Goal: Task Accomplishment & Management: Use online tool/utility

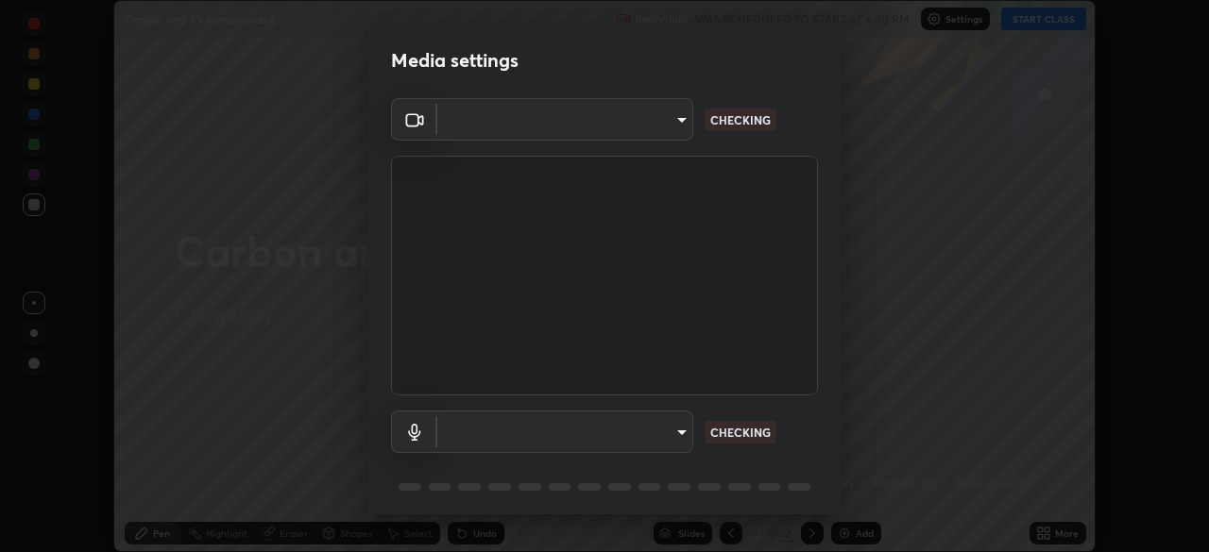
scroll to position [67, 0]
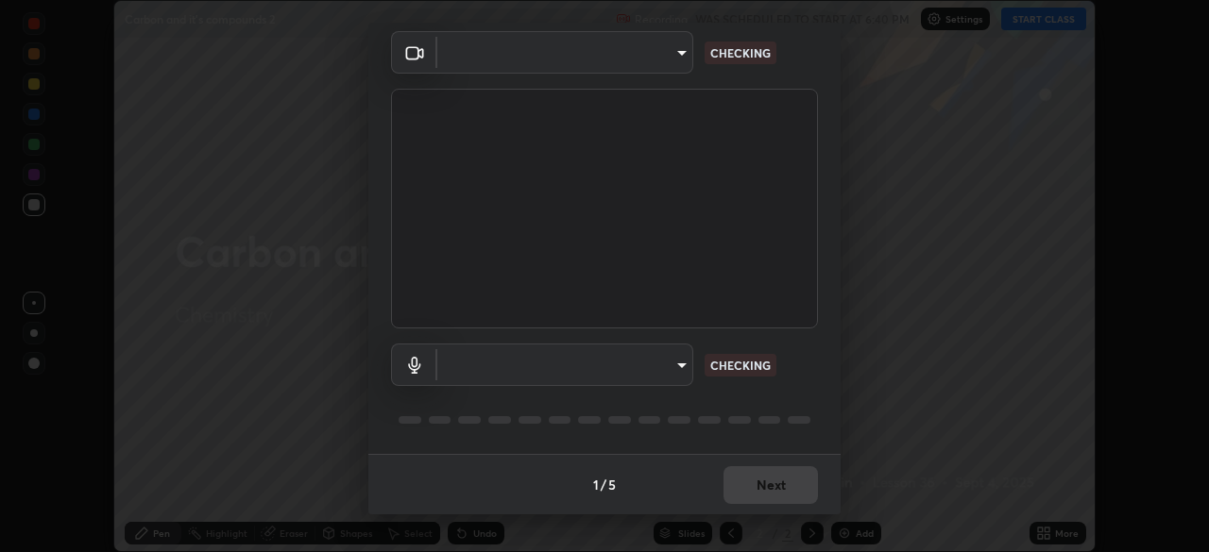
type input "6d46a3bbb121808cbb74c832f71dfccd0f2f4db2e0a8dcefa18edd627fde2ff4"
type input "542551534069d815422f2d39fde6cbae80a89d9e5025ba2982a8294de1300f8f"
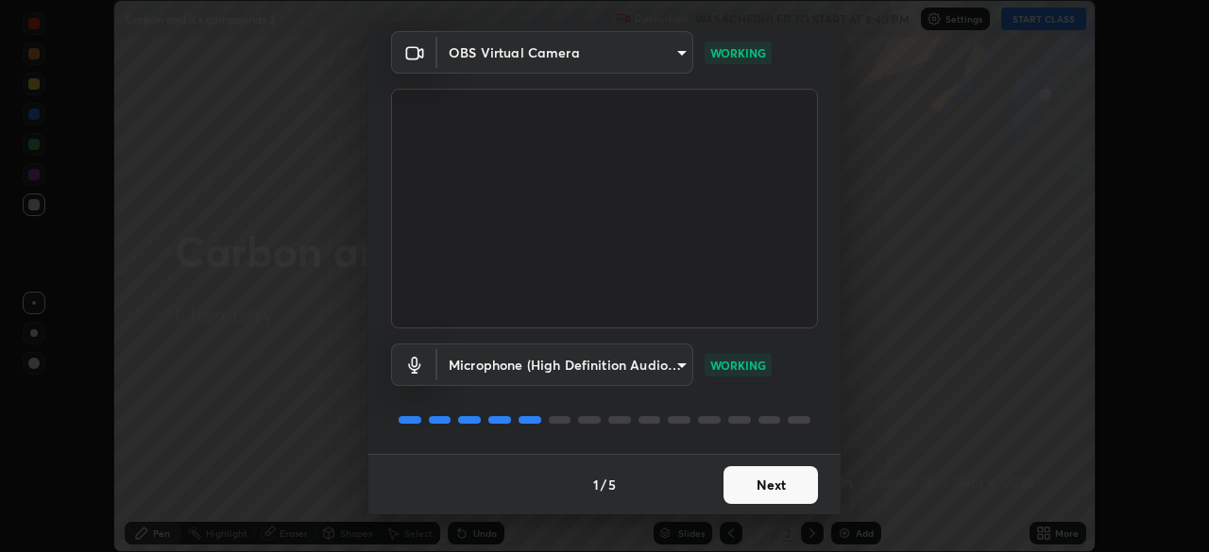
click at [762, 485] on button "Next" at bounding box center [770, 485] width 94 height 38
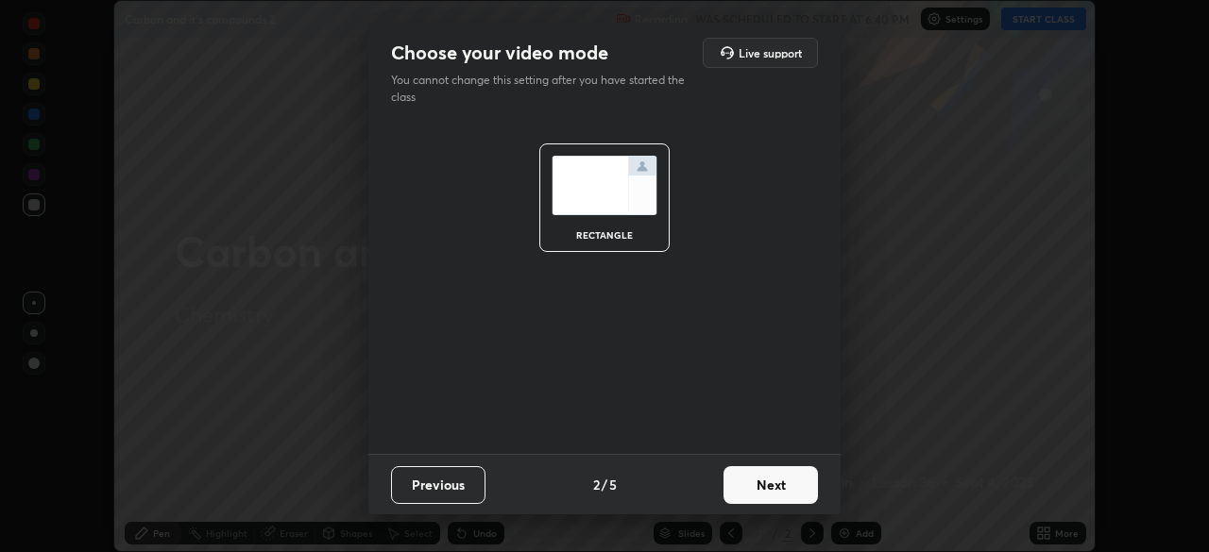
scroll to position [0, 0]
click at [760, 486] on button "Next" at bounding box center [770, 485] width 94 height 38
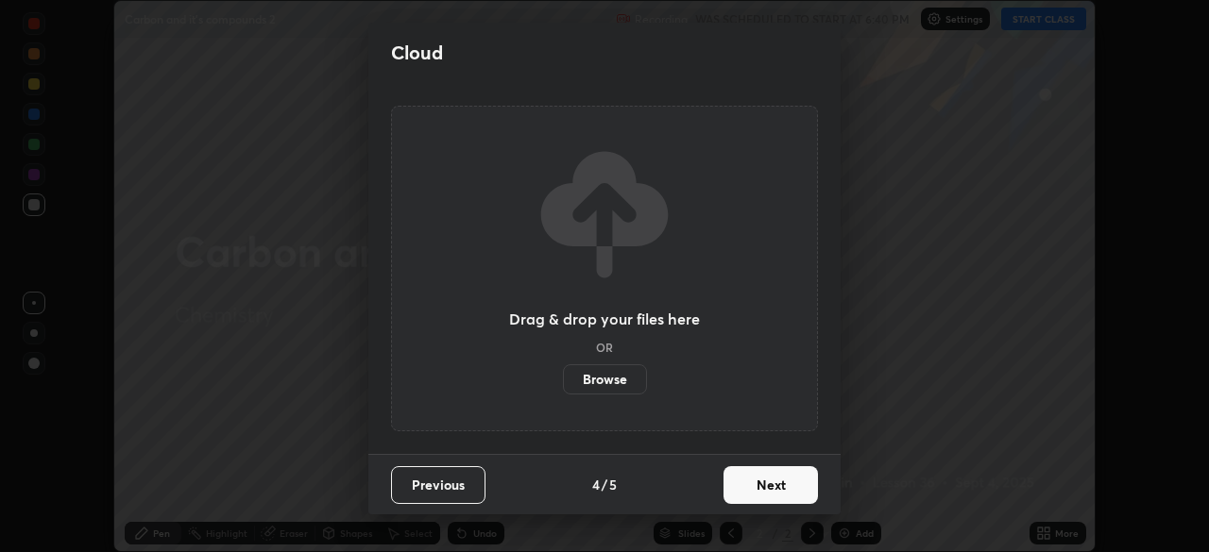
click at [756, 490] on button "Next" at bounding box center [770, 485] width 94 height 38
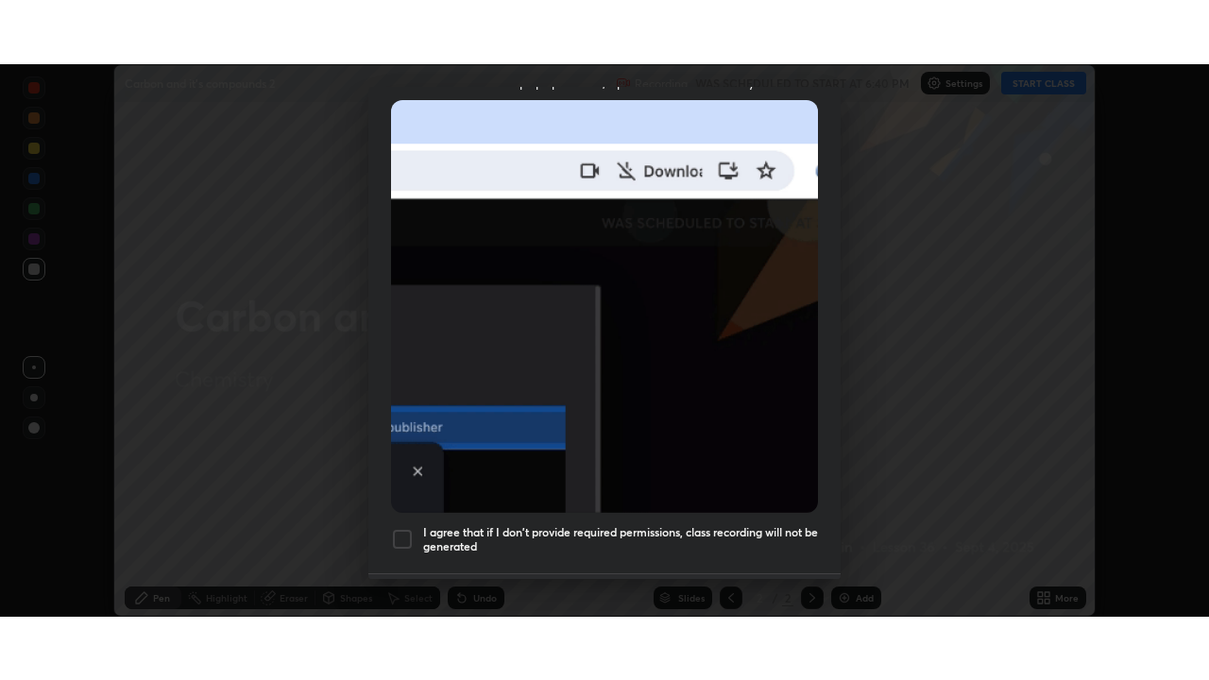
scroll to position [452, 0]
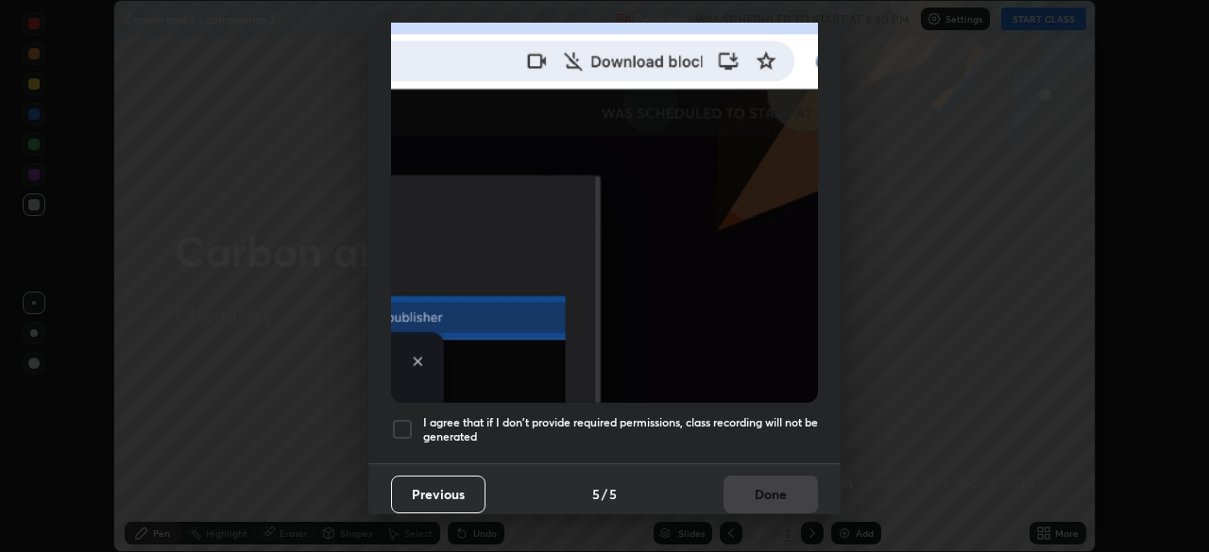
click at [407, 420] on div at bounding box center [402, 429] width 23 height 23
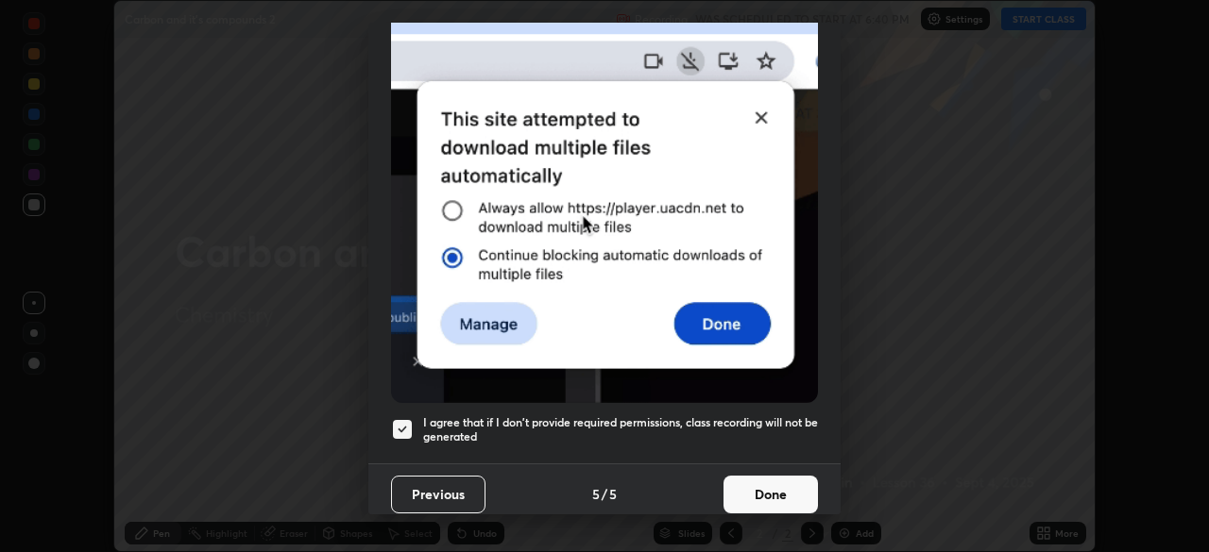
click at [753, 485] on button "Done" at bounding box center [770, 495] width 94 height 38
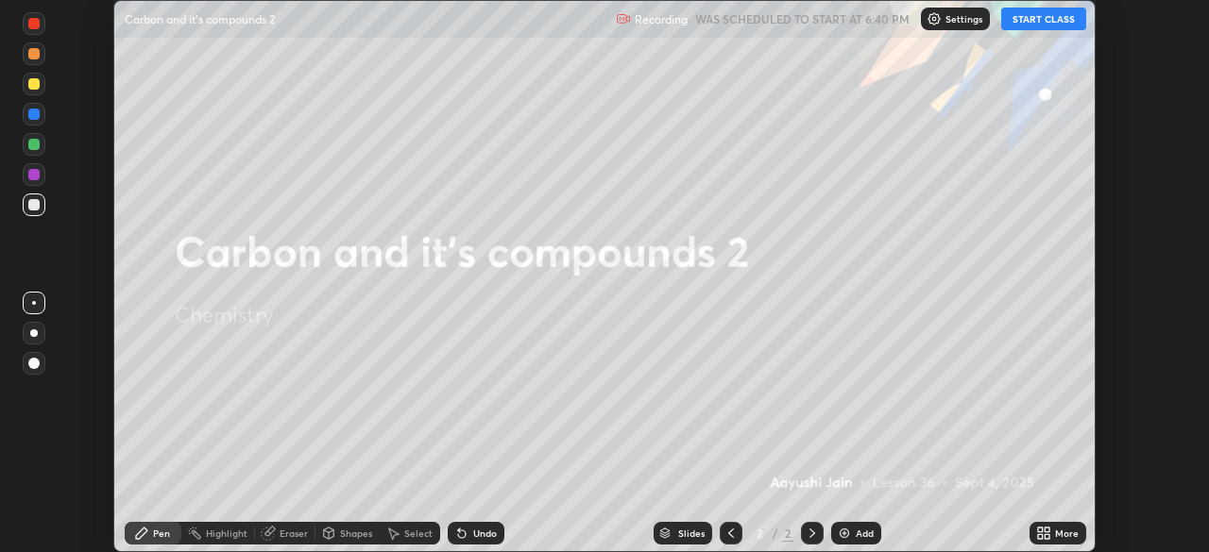
click at [1022, 25] on button "START CLASS" at bounding box center [1043, 19] width 85 height 23
click at [1056, 533] on div "More" at bounding box center [1067, 533] width 24 height 9
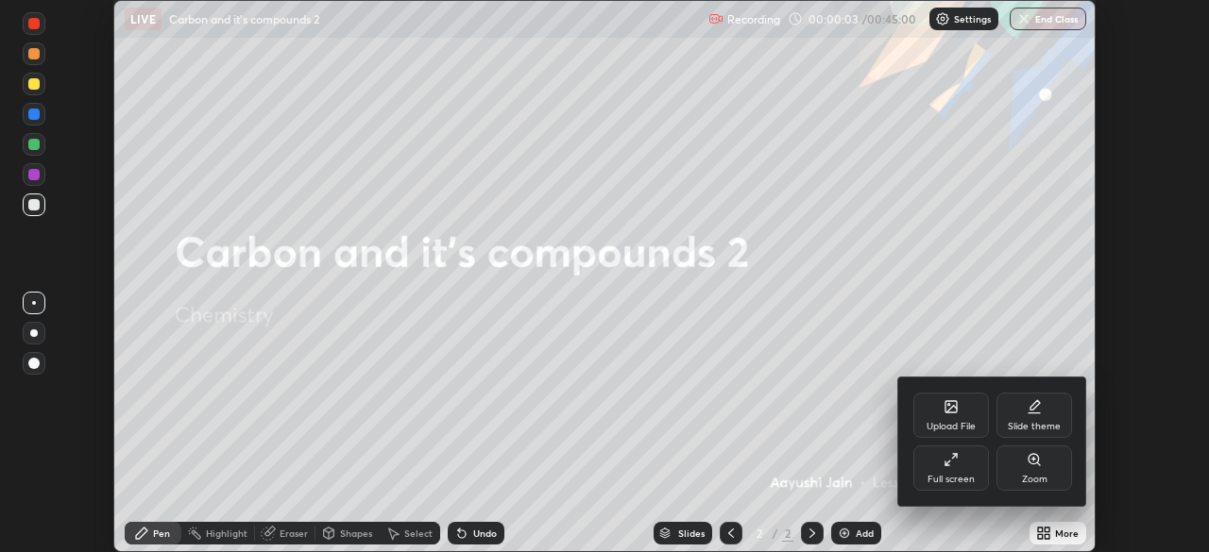
click at [968, 470] on div "Full screen" at bounding box center [951, 468] width 76 height 45
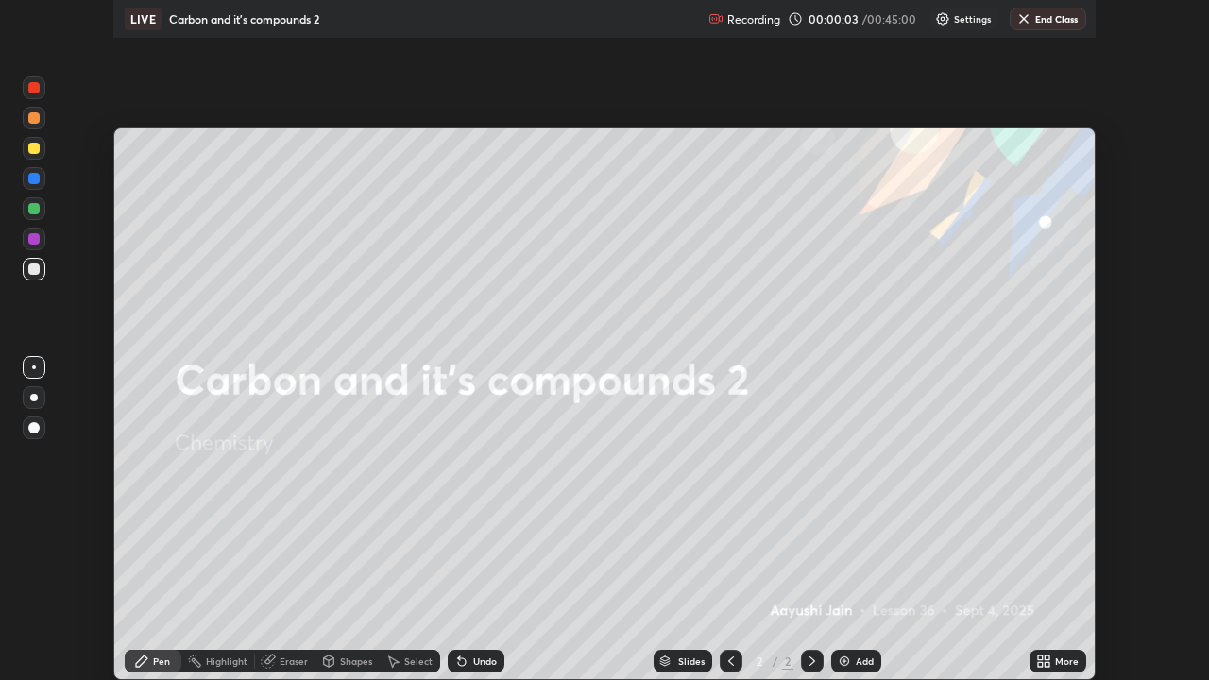
scroll to position [680, 1209]
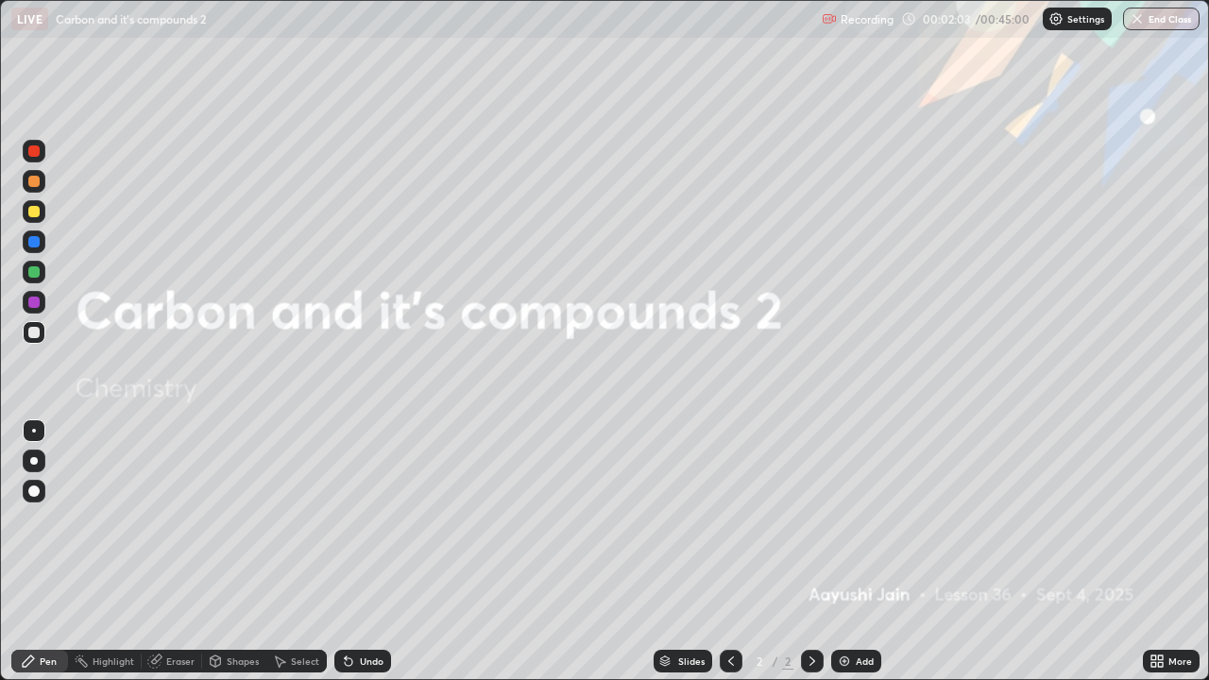
click at [855, 551] on div "Add" at bounding box center [856, 661] width 50 height 23
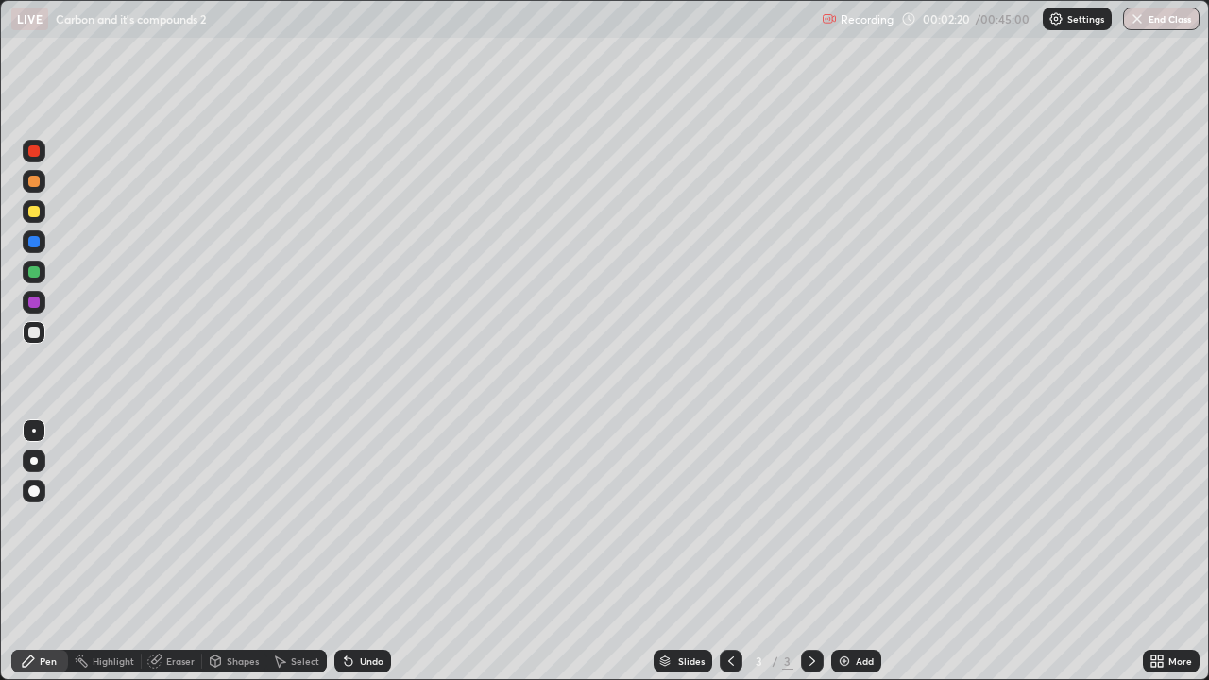
click at [34, 461] on div at bounding box center [34, 461] width 8 height 8
click at [362, 551] on div "Undo" at bounding box center [372, 660] width 24 height 9
click at [360, 551] on div "Undo" at bounding box center [372, 660] width 24 height 9
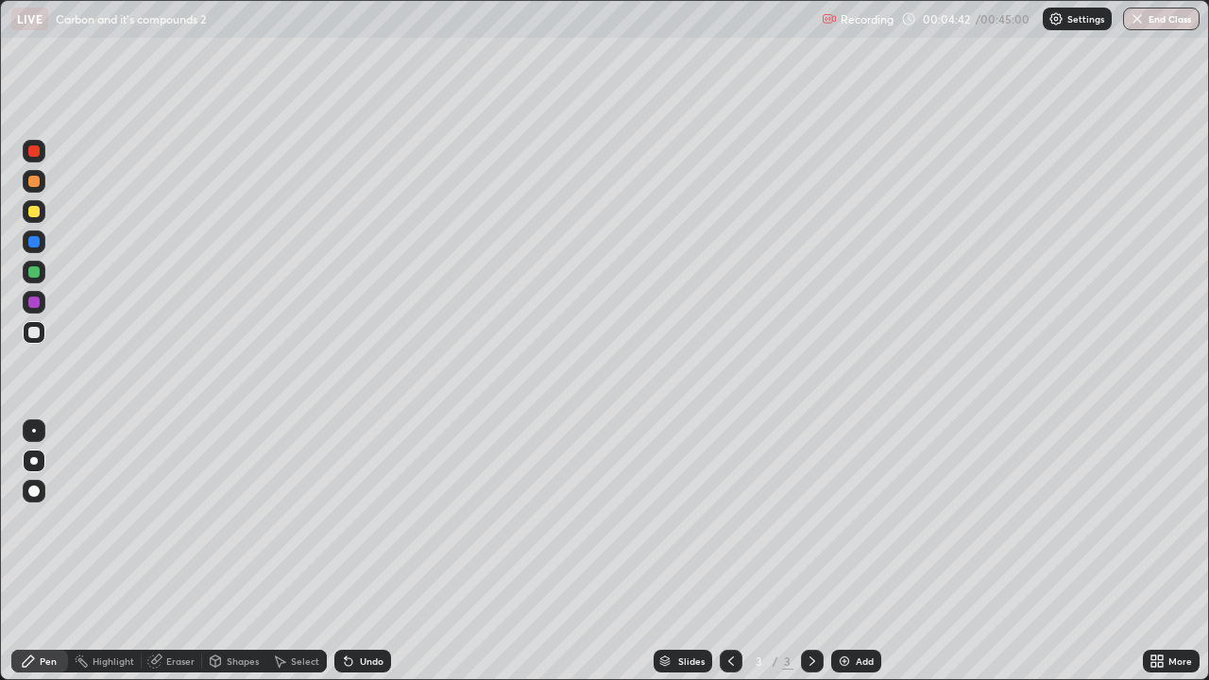
click at [355, 551] on div "Undo" at bounding box center [362, 661] width 57 height 23
click at [856, 551] on div "Add" at bounding box center [864, 660] width 18 height 9
click at [36, 218] on div at bounding box center [34, 211] width 23 height 23
click at [38, 332] on div at bounding box center [33, 332] width 11 height 11
click at [359, 551] on div "Undo" at bounding box center [362, 661] width 57 height 23
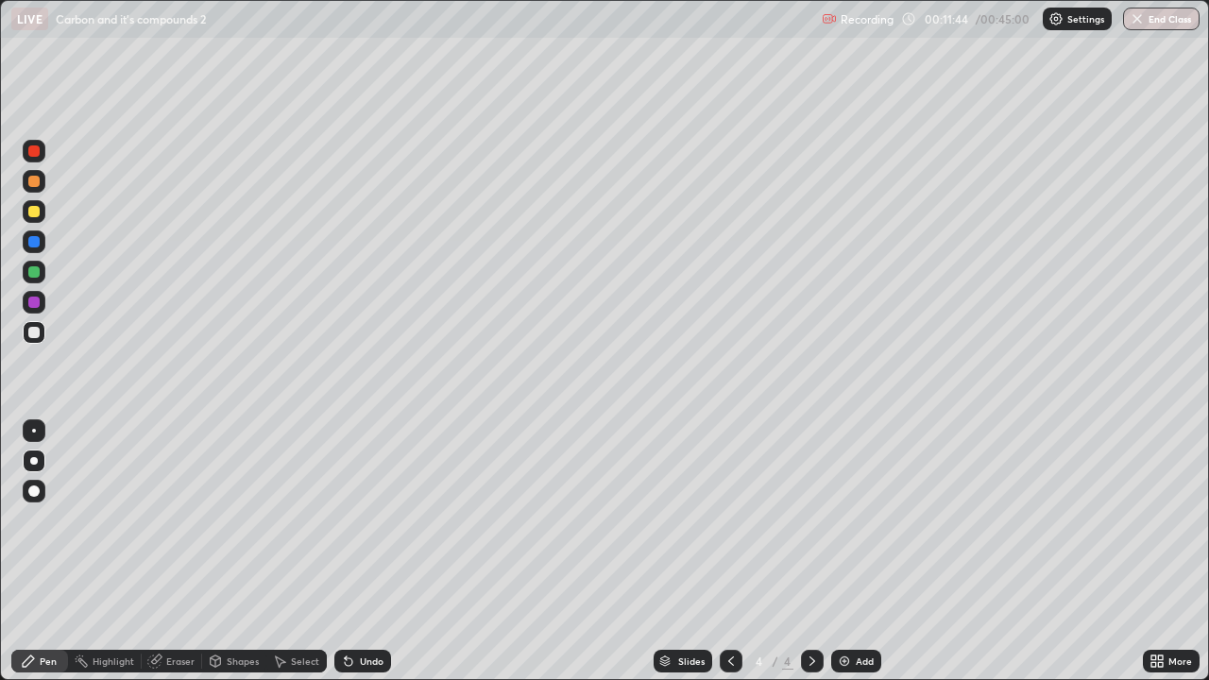
click at [360, 551] on div "Undo" at bounding box center [372, 660] width 24 height 9
click at [367, 551] on div "Undo" at bounding box center [372, 660] width 24 height 9
click at [364, 551] on div "Undo" at bounding box center [372, 660] width 24 height 9
click at [368, 551] on div "Undo" at bounding box center [372, 660] width 24 height 9
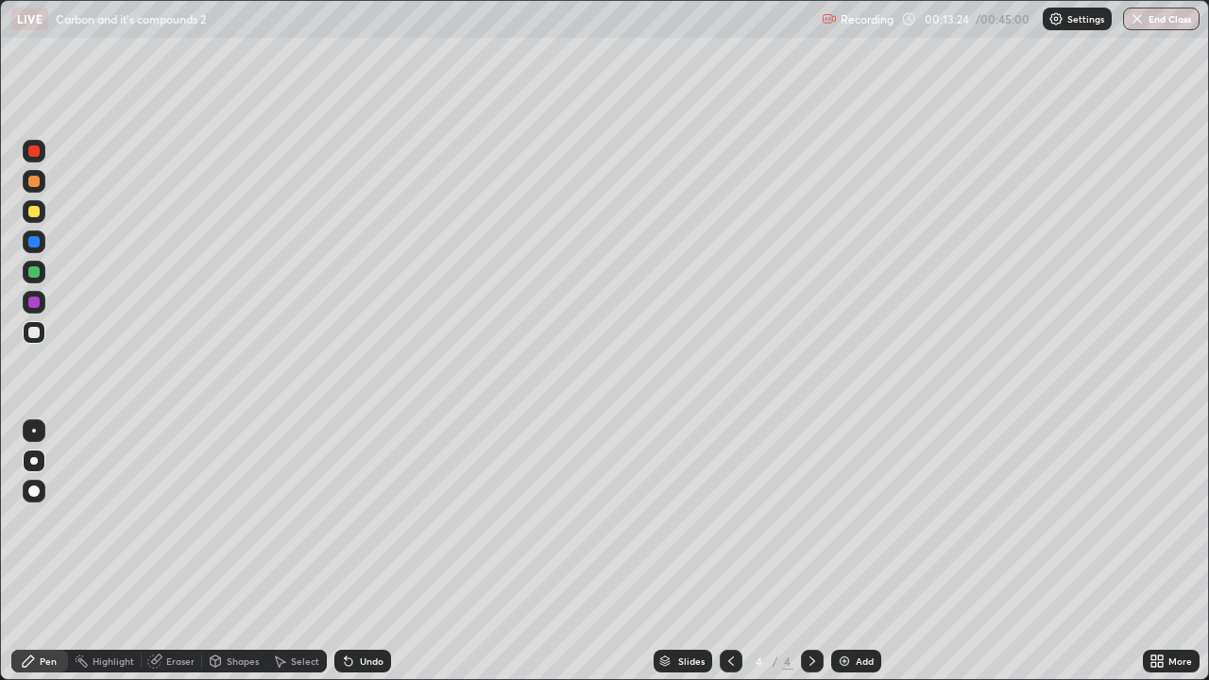
click at [367, 551] on div "Undo" at bounding box center [372, 660] width 24 height 9
click at [43, 213] on div at bounding box center [34, 211] width 23 height 23
click at [30, 333] on div at bounding box center [33, 332] width 11 height 11
click at [25, 183] on div at bounding box center [34, 181] width 23 height 23
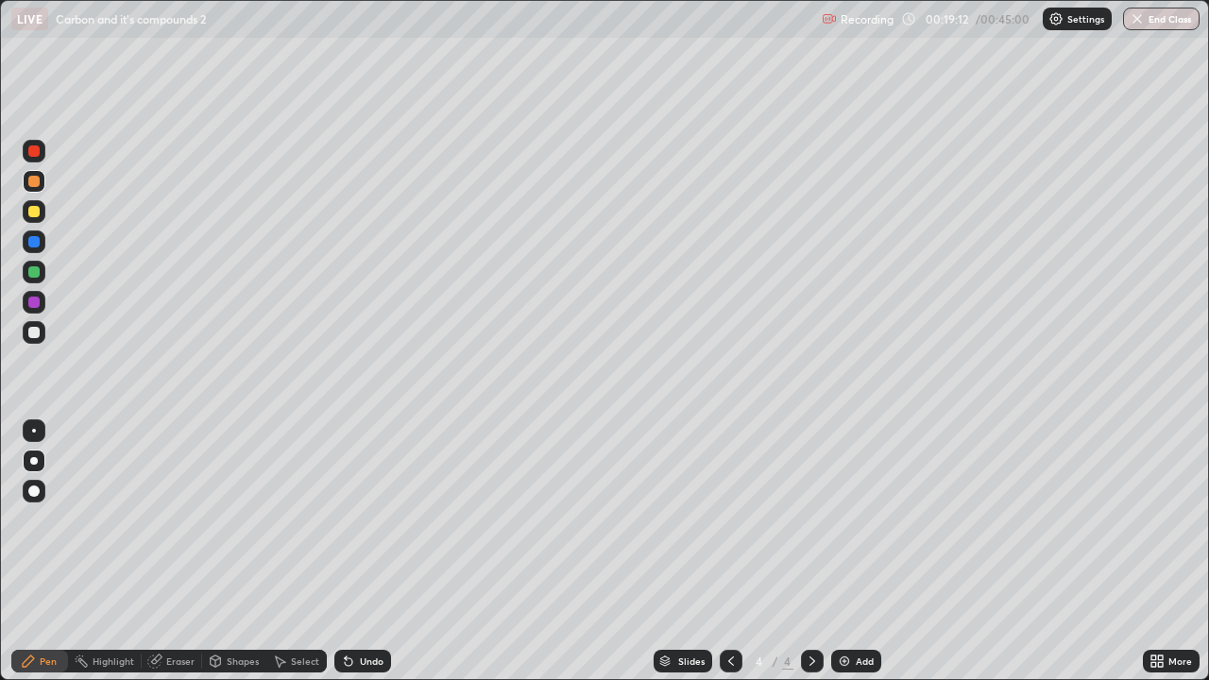
click at [865, 551] on div "Add" at bounding box center [864, 660] width 18 height 9
click at [284, 551] on icon at bounding box center [281, 661] width 10 height 11
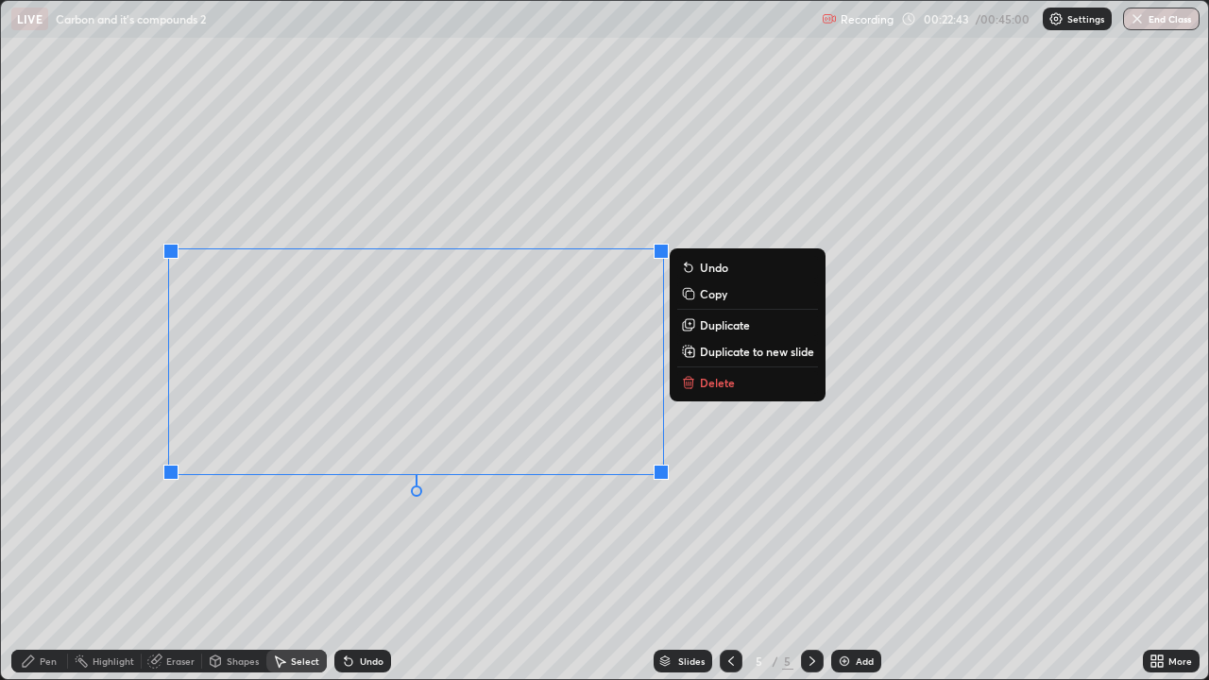
click at [715, 381] on p "Delete" at bounding box center [717, 382] width 35 height 15
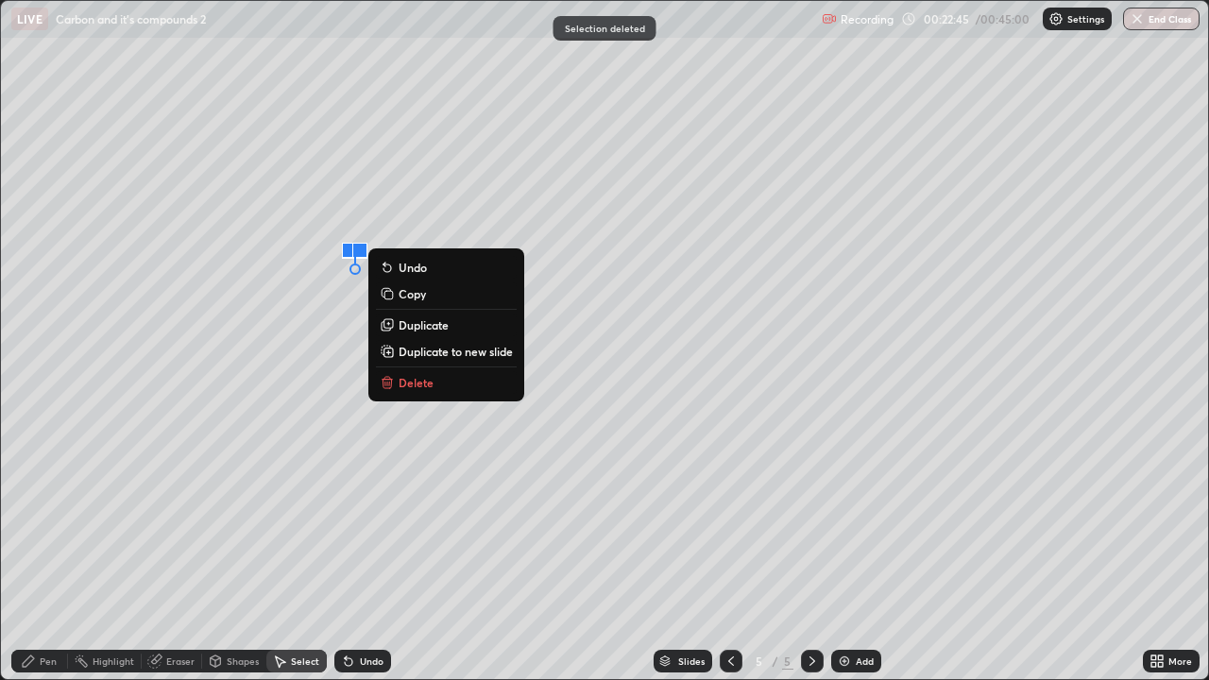
click at [453, 384] on button "Delete" at bounding box center [446, 382] width 141 height 23
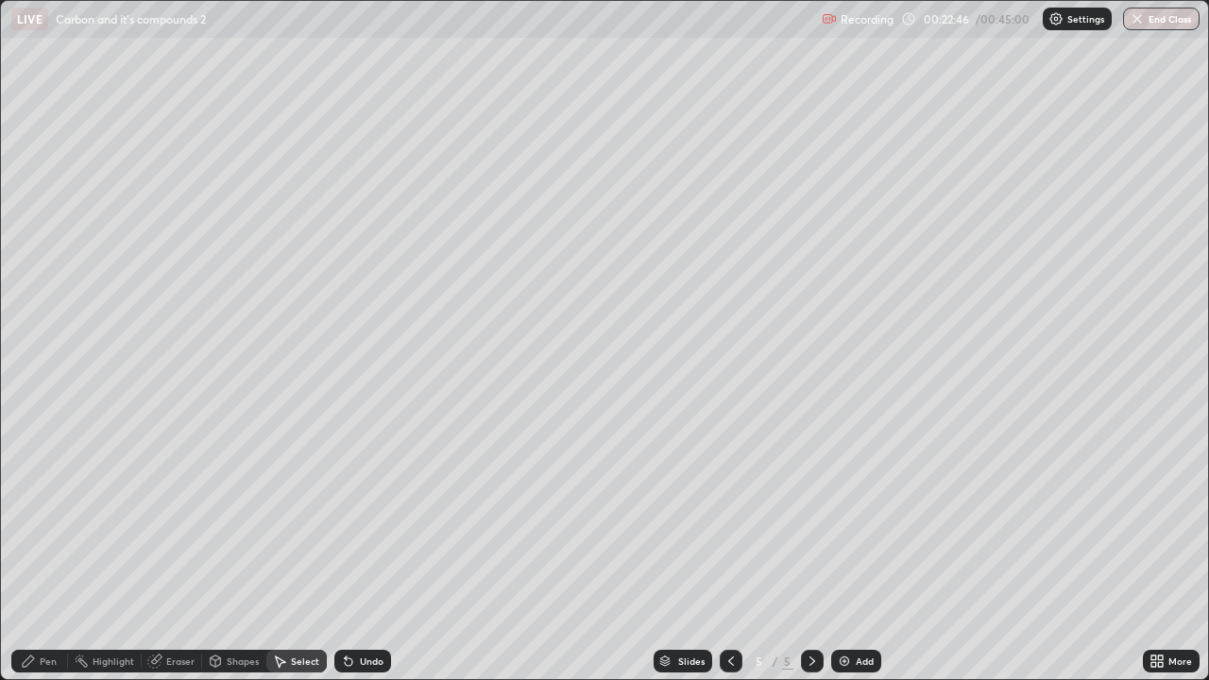
click at [43, 551] on div "Pen" at bounding box center [39, 661] width 57 height 23
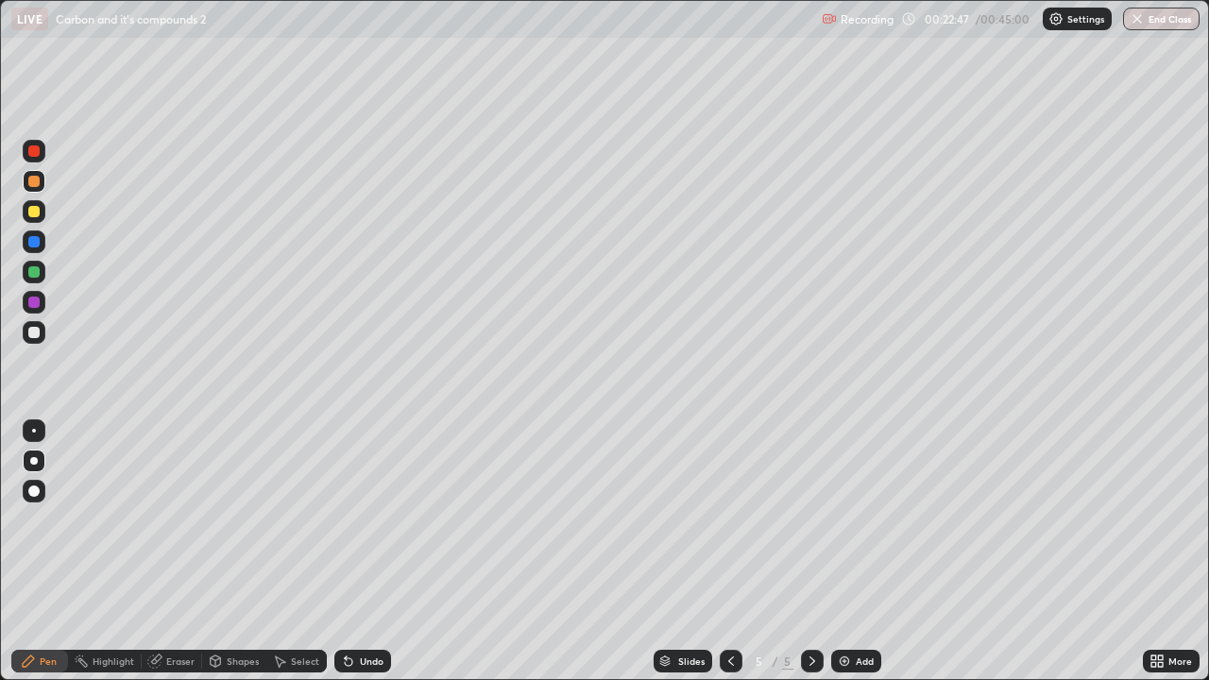
click at [34, 333] on div at bounding box center [33, 332] width 11 height 11
click at [31, 212] on div at bounding box center [33, 211] width 11 height 11
click at [33, 334] on div at bounding box center [33, 332] width 11 height 11
click at [356, 551] on div "Undo" at bounding box center [362, 661] width 57 height 23
click at [362, 551] on div "Undo" at bounding box center [372, 660] width 24 height 9
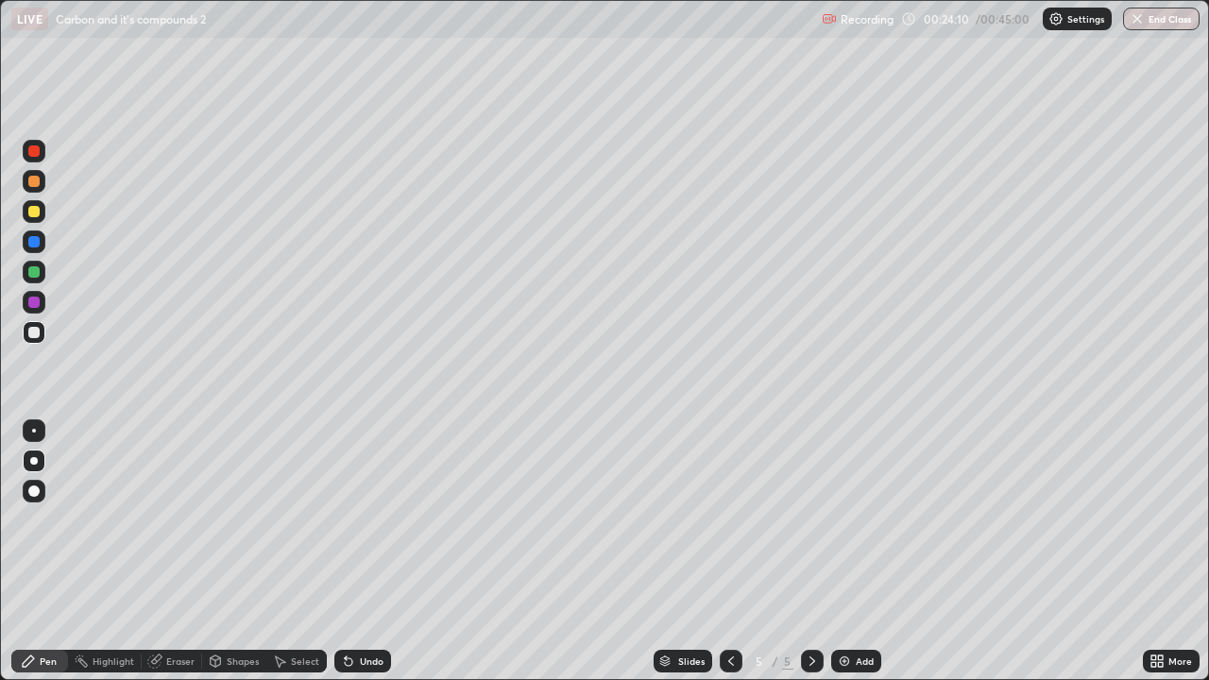
click at [25, 306] on div at bounding box center [34, 302] width 23 height 23
click at [34, 333] on div at bounding box center [33, 332] width 11 height 11
click at [31, 303] on div at bounding box center [33, 301] width 11 height 11
click at [37, 330] on div at bounding box center [33, 332] width 11 height 11
click at [859, 551] on div "Add" at bounding box center [864, 660] width 18 height 9
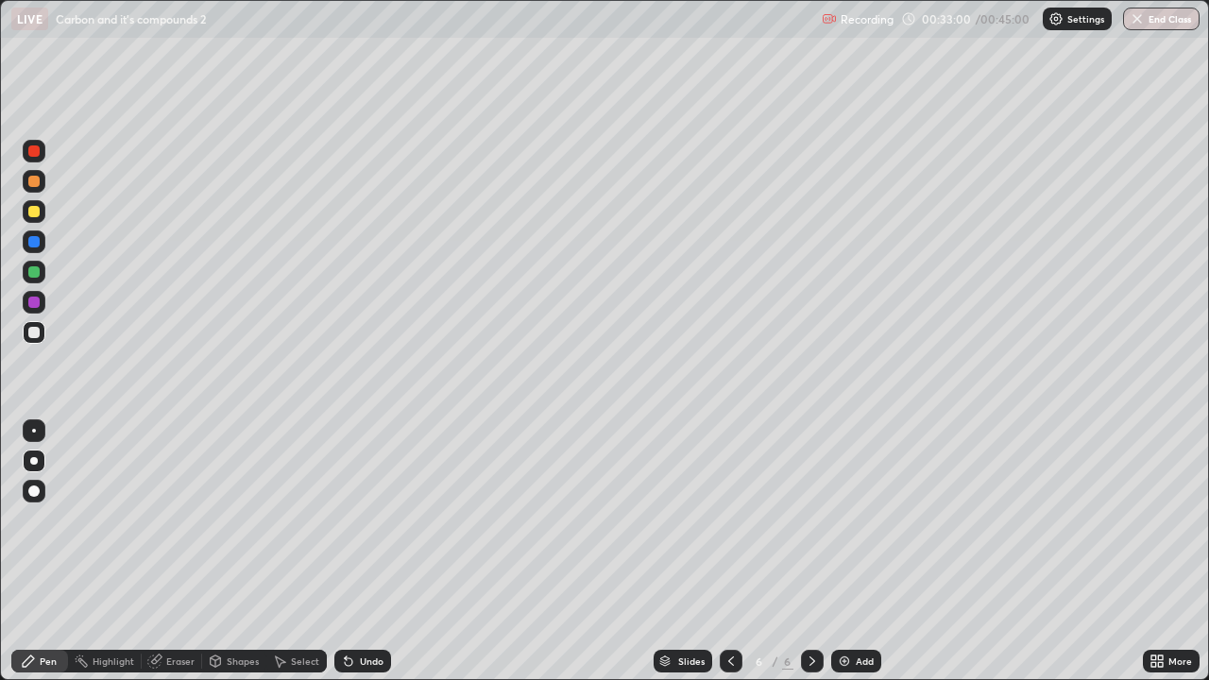
click at [36, 214] on div at bounding box center [33, 211] width 11 height 11
click at [719, 551] on div at bounding box center [730, 661] width 23 height 23
click at [809, 551] on icon at bounding box center [811, 660] width 15 height 15
click at [356, 551] on div "Undo" at bounding box center [362, 661] width 57 height 23
click at [355, 551] on div "Undo" at bounding box center [362, 661] width 57 height 23
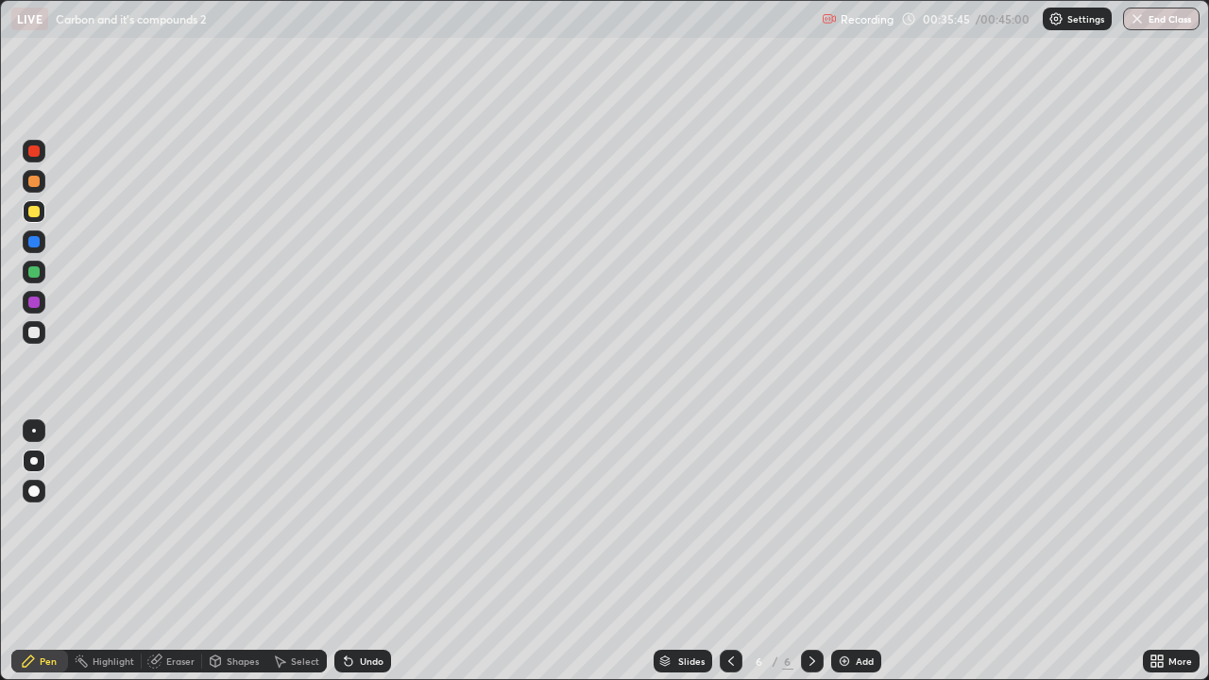
click at [34, 334] on div at bounding box center [33, 332] width 11 height 11
click at [363, 551] on div "Undo" at bounding box center [362, 661] width 57 height 23
click at [365, 551] on div "Undo" at bounding box center [372, 660] width 24 height 9
click at [364, 551] on div "Undo" at bounding box center [372, 660] width 24 height 9
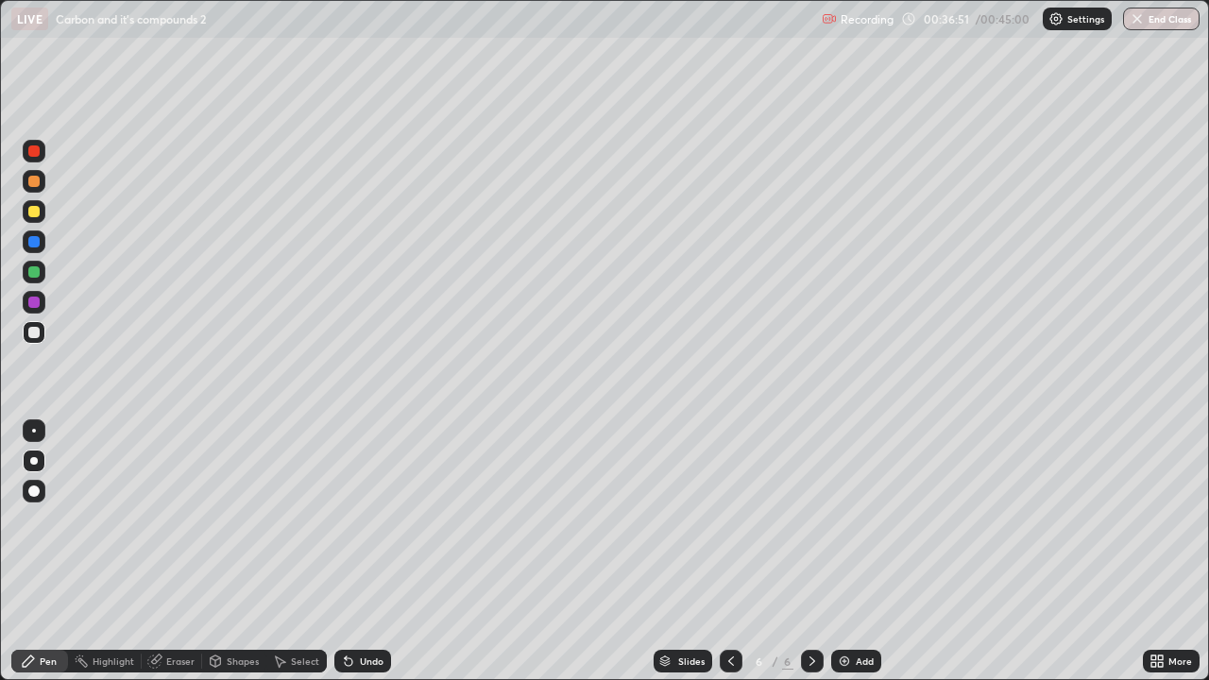
click at [361, 551] on div "Undo" at bounding box center [372, 660] width 24 height 9
click at [175, 551] on div "Eraser" at bounding box center [180, 660] width 28 height 9
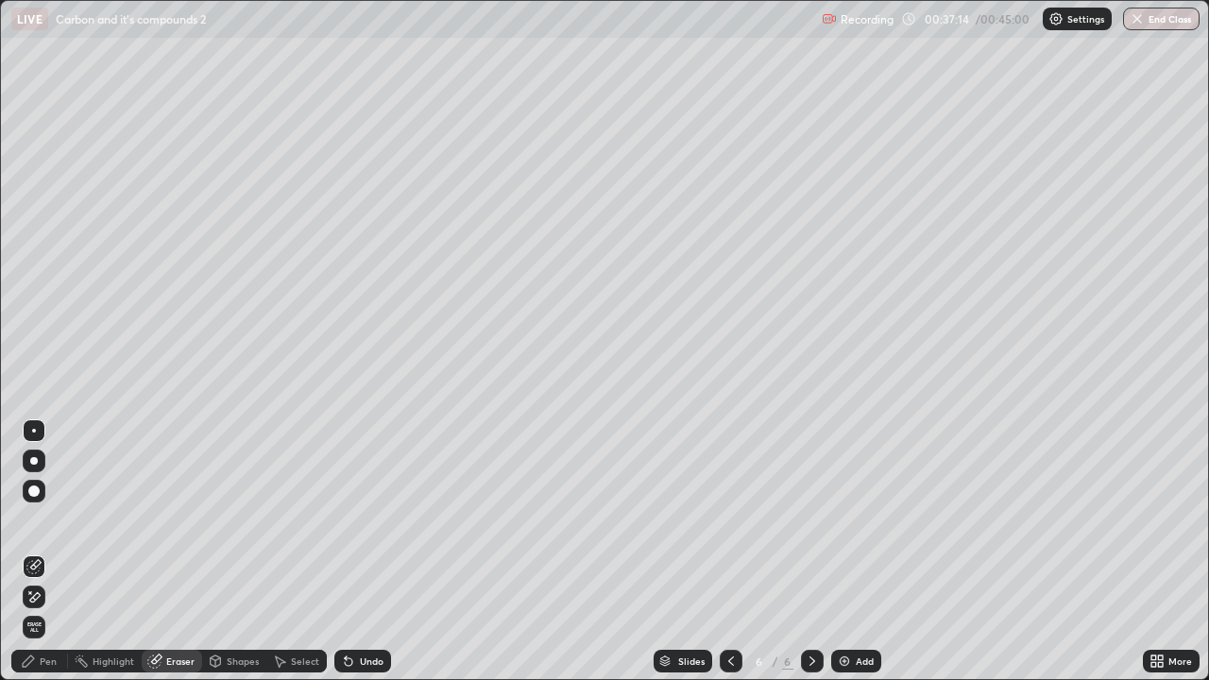
click at [36, 551] on div "Pen" at bounding box center [39, 661] width 57 height 23
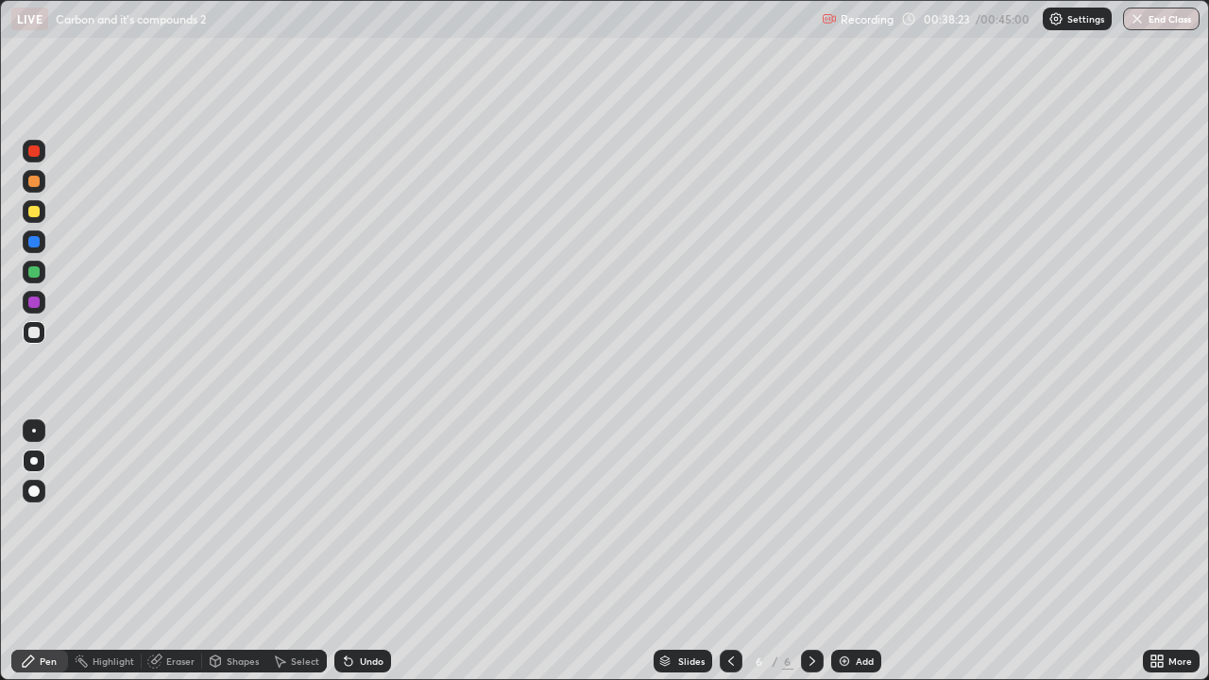
click at [32, 211] on div at bounding box center [33, 211] width 11 height 11
click at [38, 337] on div at bounding box center [34, 332] width 23 height 23
click at [186, 551] on div "Eraser" at bounding box center [180, 660] width 28 height 9
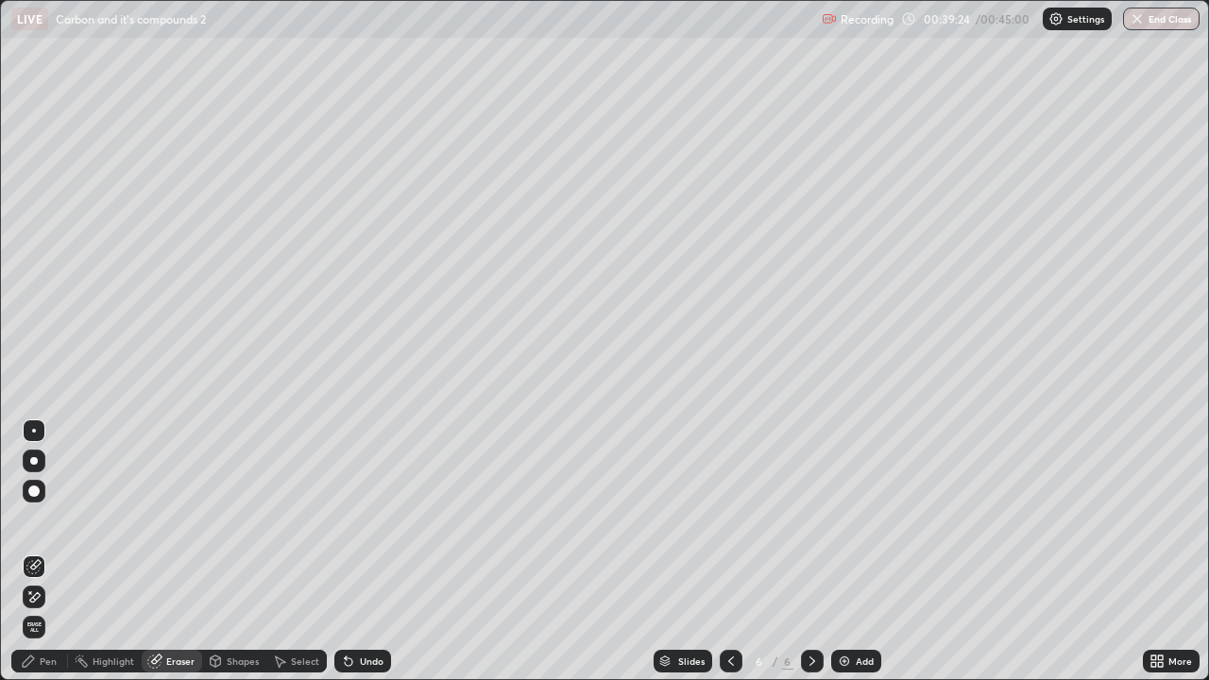
click at [45, 551] on div "Pen" at bounding box center [48, 660] width 17 height 9
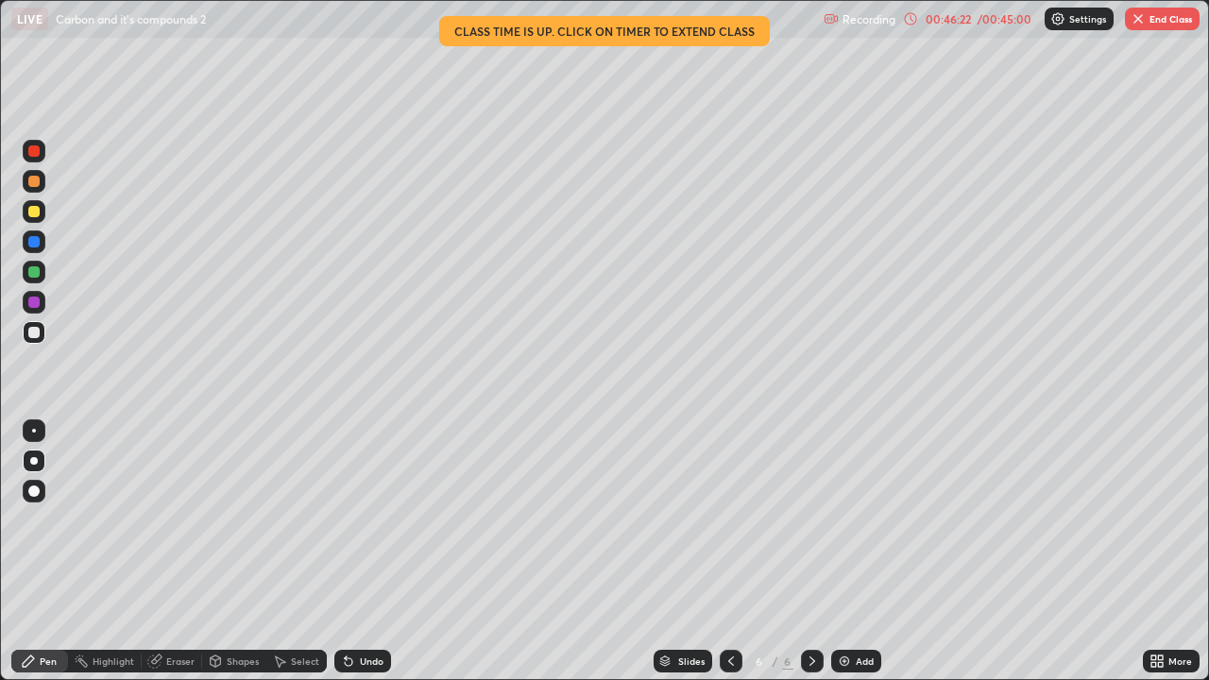
click at [1178, 17] on button "End Class" at bounding box center [1162, 19] width 75 height 23
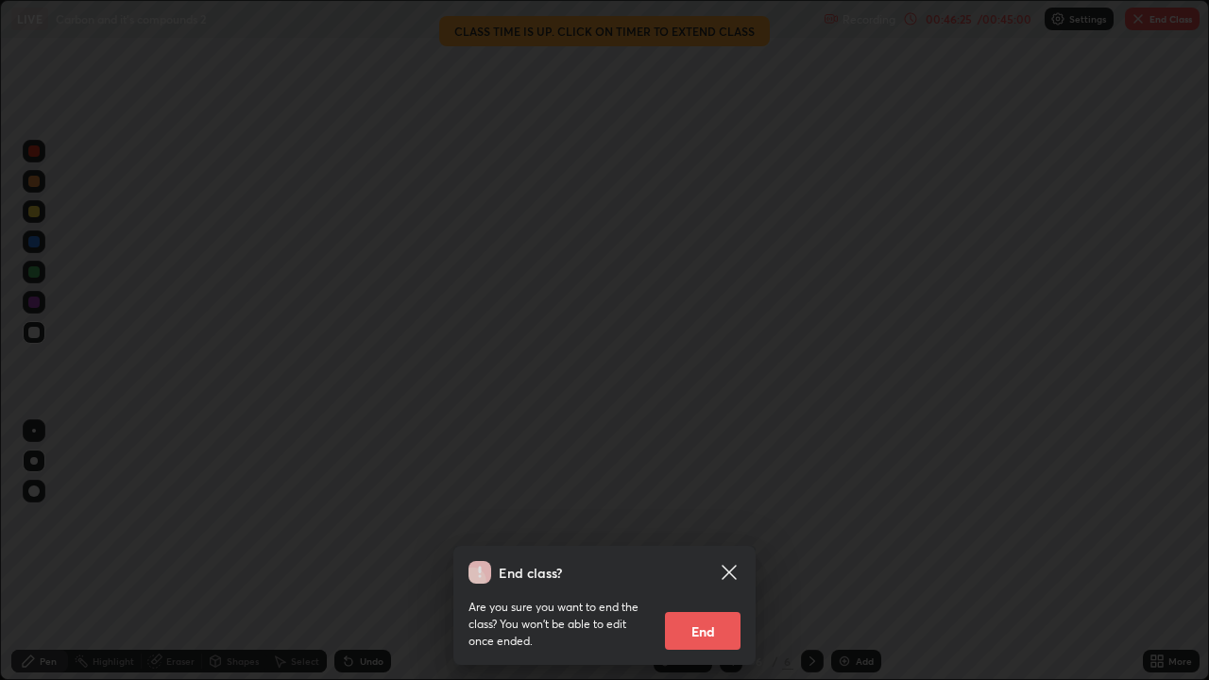
click at [712, 551] on button "End" at bounding box center [703, 631] width 76 height 38
